Goal: Task Accomplishment & Management: Complete application form

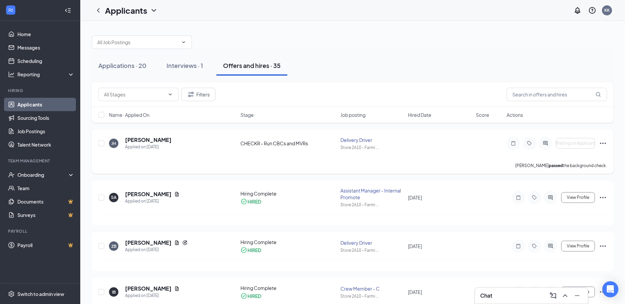
click at [603, 146] on icon "Ellipses" at bounding box center [603, 143] width 8 height 8
click at [485, 164] on div "[PERSON_NAME] passed the background check." at bounding box center [352, 165] width 509 height 17
click at [402, 150] on div "[PERSON_NAME] [PERSON_NAME] Applied on [DATE] CHECKR - Run CBCs and MVRs Delive…" at bounding box center [352, 146] width 509 height 21
click at [599, 146] on icon "Ellipses" at bounding box center [603, 143] width 8 height 8
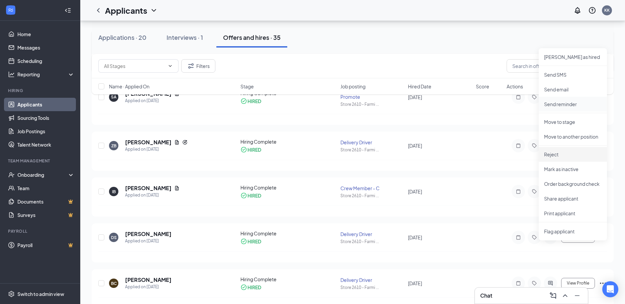
scroll to position [33, 0]
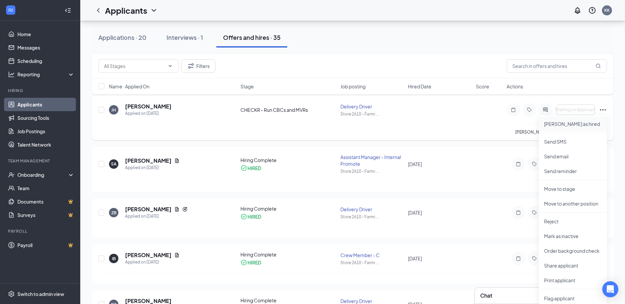
click at [552, 125] on p "[PERSON_NAME] as hired" at bounding box center [573, 123] width 58 height 7
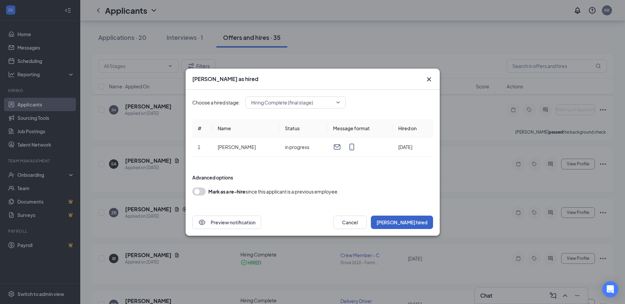
click at [407, 223] on button "[PERSON_NAME] hired" at bounding box center [402, 221] width 62 height 13
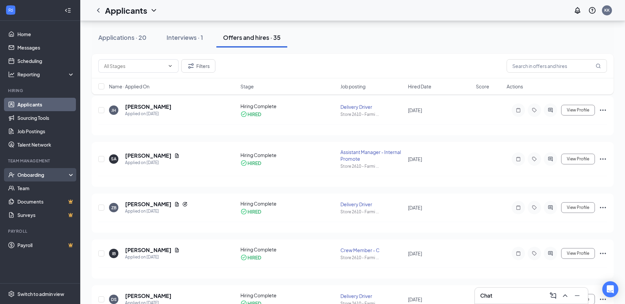
click at [43, 171] on div "Onboarding" at bounding box center [40, 174] width 80 height 13
click at [37, 181] on div "Onboarding" at bounding box center [40, 174] width 80 height 13
click at [45, 173] on div "Onboarding" at bounding box center [42, 174] width 51 height 7
click at [50, 190] on link "Overview" at bounding box center [45, 187] width 57 height 13
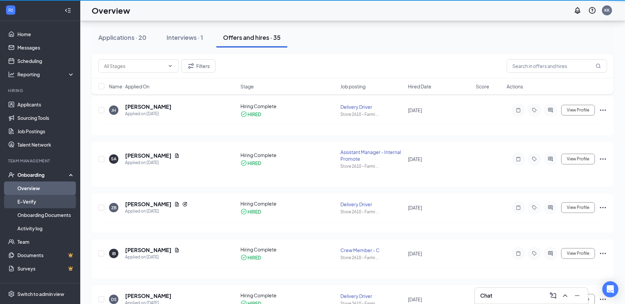
scroll to position [30, 0]
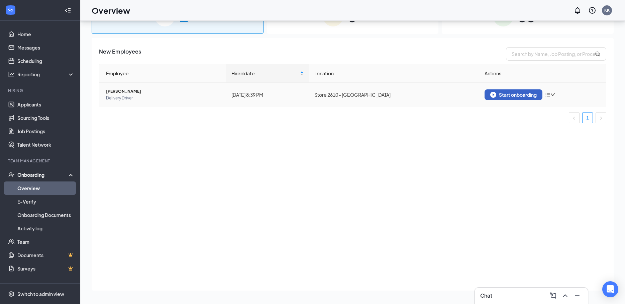
click at [505, 97] on div "Start onboarding" at bounding box center [513, 95] width 46 height 6
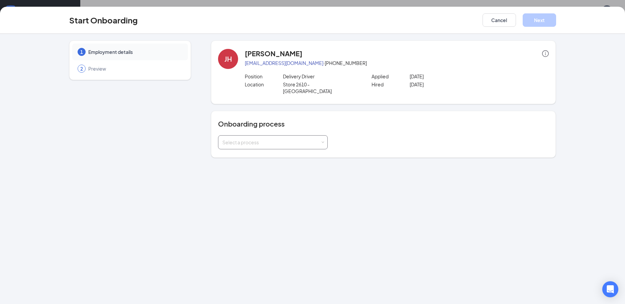
click at [258, 139] on div "Select a process" at bounding box center [271, 142] width 98 height 7
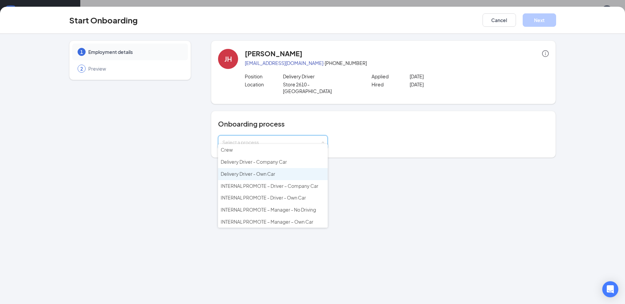
click at [266, 174] on span "Delivery Driver - Own Car" at bounding box center [248, 174] width 55 height 6
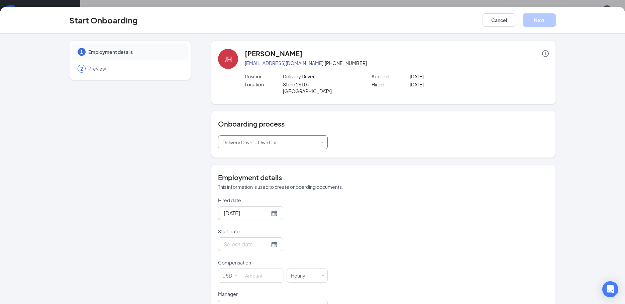
scroll to position [33, 0]
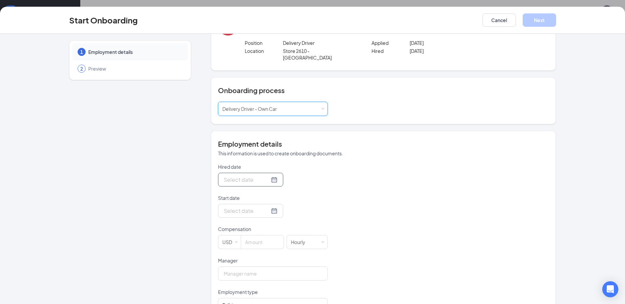
click at [268, 175] on div at bounding box center [251, 179] width 54 height 8
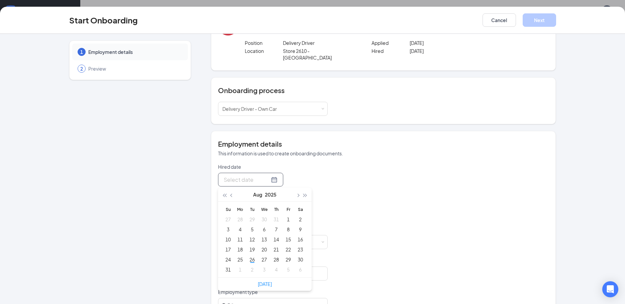
click at [266, 175] on div at bounding box center [251, 179] width 54 height 8
type input "[DATE]"
click at [253, 255] on div "26" at bounding box center [252, 259] width 8 height 8
click at [259, 204] on div at bounding box center [250, 211] width 65 height 14
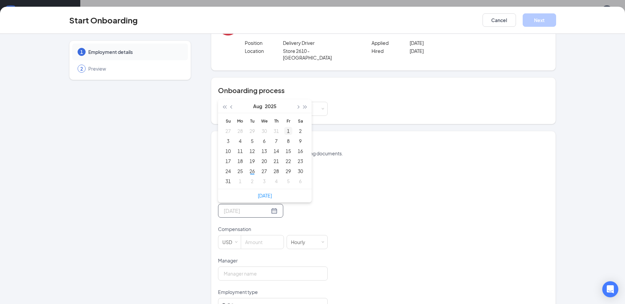
type input "[DATE]"
click at [297, 101] on button "button" at bounding box center [297, 105] width 7 height 13
type input "[DATE]"
click at [232, 102] on button "button" at bounding box center [231, 105] width 7 height 13
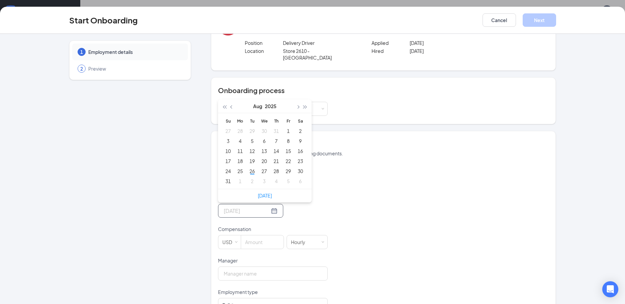
type input "[DATE]"
click at [294, 100] on button "button" at bounding box center [297, 105] width 7 height 13
type input "[DATE]"
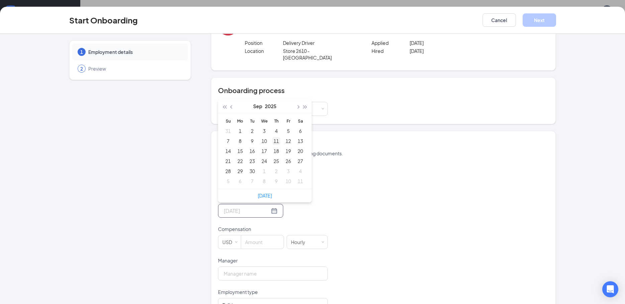
type input "[DATE]"
click at [276, 137] on div "11" at bounding box center [276, 141] width 8 height 8
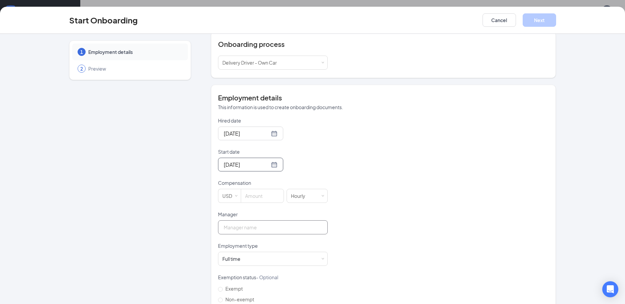
scroll to position [89, 0]
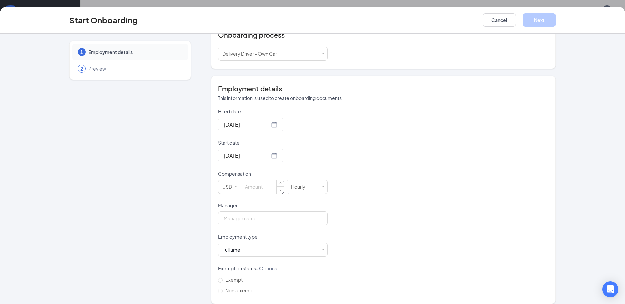
click at [261, 185] on input at bounding box center [262, 186] width 42 height 13
type input "10"
click at [264, 215] on input "Manager" at bounding box center [273, 218] width 110 height 14
type input "[PERSON_NAME]"
click at [265, 243] on div "Full time Works 30+ hours per week and is reasonably expected to work" at bounding box center [272, 249] width 101 height 13
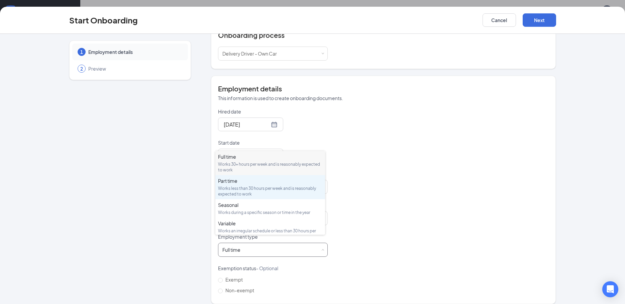
click at [259, 186] on div "Works less than 30 hours per week and is reasonably expected to work" at bounding box center [270, 190] width 104 height 11
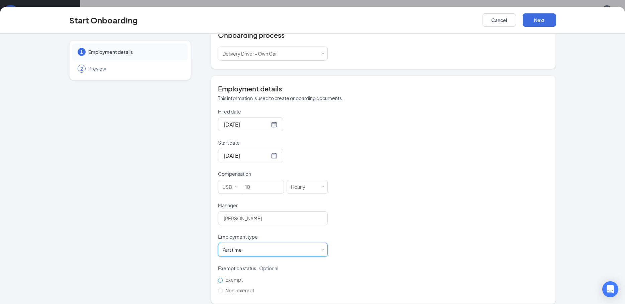
click at [230, 276] on span "Exempt" at bounding box center [234, 279] width 23 height 6
click at [223, 278] on input "Exempt" at bounding box center [220, 280] width 5 height 5
radio input "true"
click at [542, 16] on button "Next" at bounding box center [539, 19] width 33 height 13
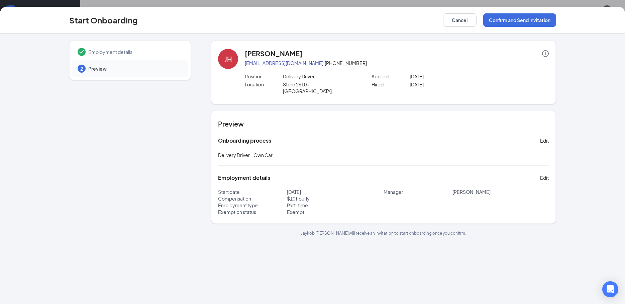
scroll to position [0, 0]
click at [504, 22] on button "Confirm and Send Invitation" at bounding box center [519, 19] width 73 height 13
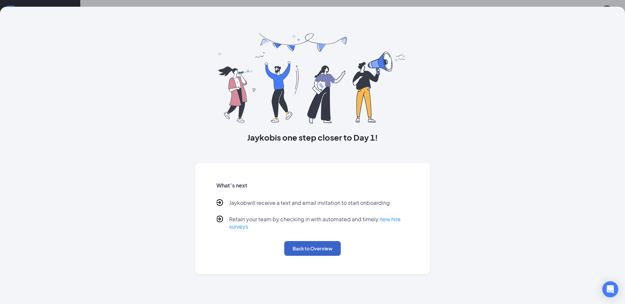
click at [322, 249] on button "Back to Overview" at bounding box center [312, 248] width 57 height 15
